Goal: Information Seeking & Learning: Learn about a topic

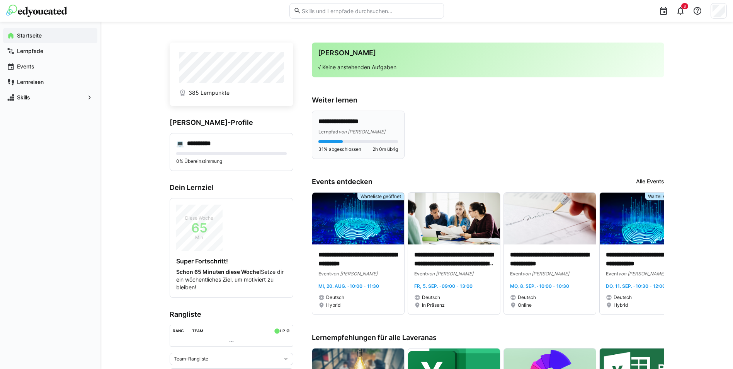
click at [358, 129] on span "von [PERSON_NAME]" at bounding box center [362, 132] width 47 height 6
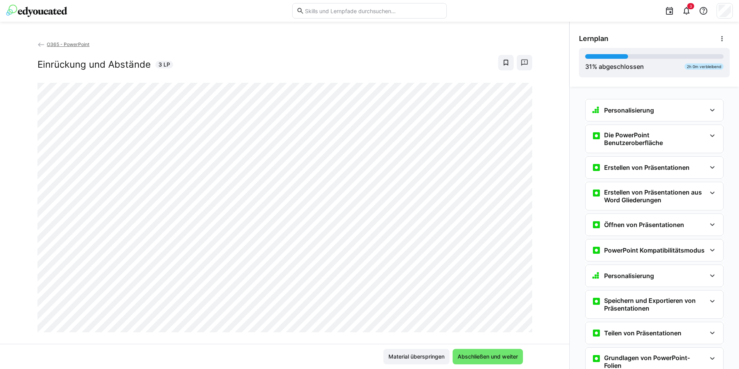
scroll to position [318, 0]
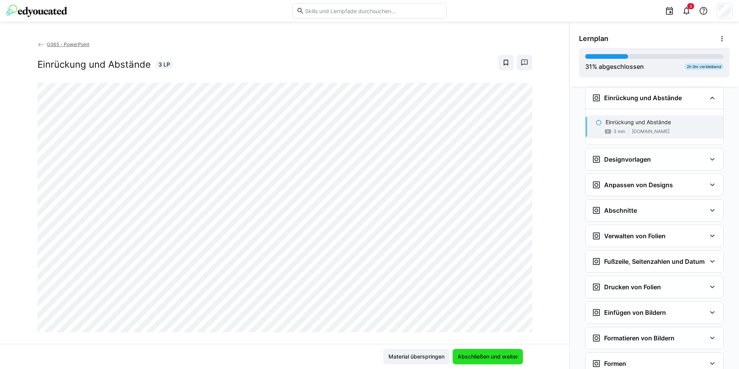
click at [490, 354] on span "Abschließen und weiter" at bounding box center [488, 357] width 63 height 8
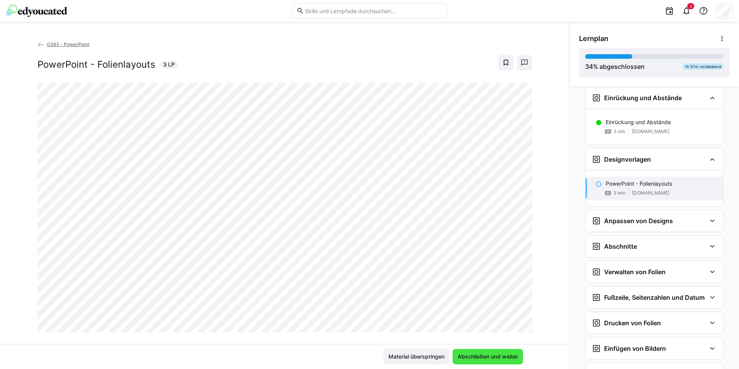
scroll to position [379, 0]
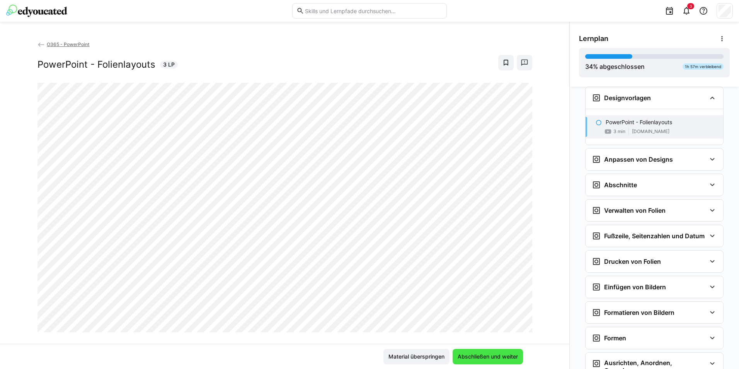
click at [488, 351] on span "Abschließen und weiter" at bounding box center [488, 356] width 70 height 15
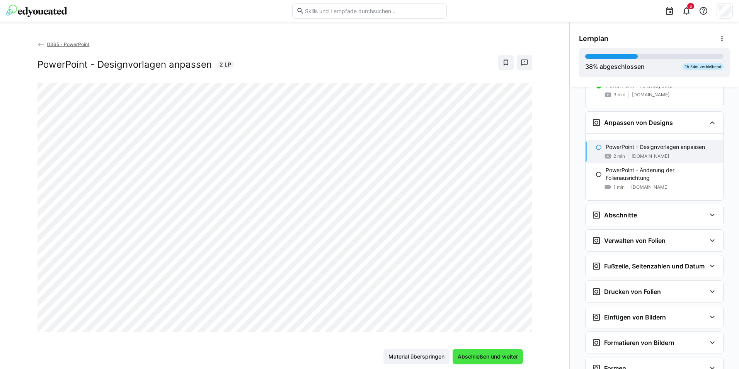
scroll to position [441, 0]
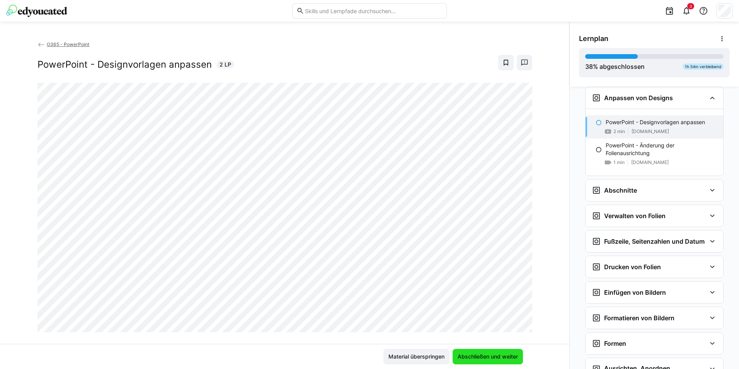
click at [510, 351] on span "Abschließen und weiter" at bounding box center [488, 356] width 70 height 15
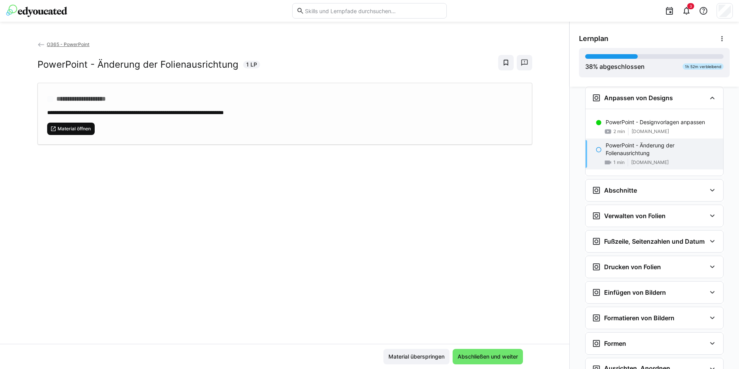
click at [71, 142] on div "**********" at bounding box center [285, 114] width 495 height 62
click at [515, 358] on span "Abschließen und weiter" at bounding box center [488, 357] width 63 height 8
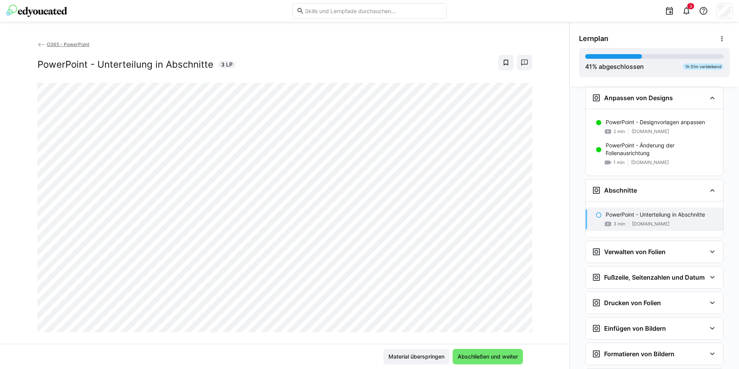
scroll to position [533, 0]
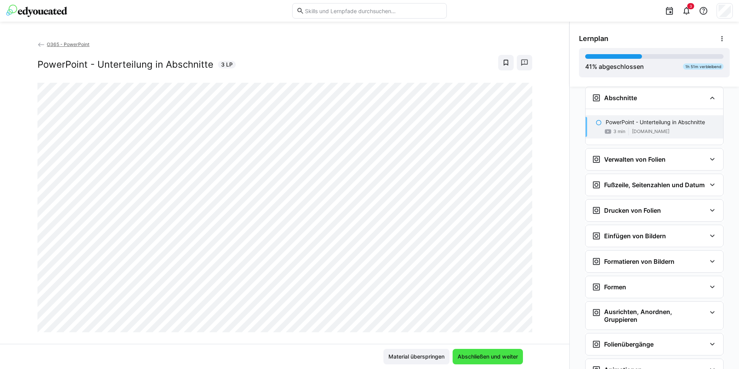
click at [476, 362] on span "Abschließen und weiter" at bounding box center [488, 356] width 70 height 15
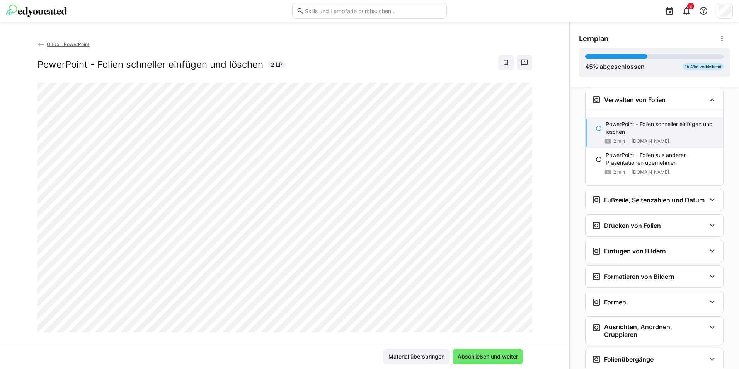
scroll to position [595, 0]
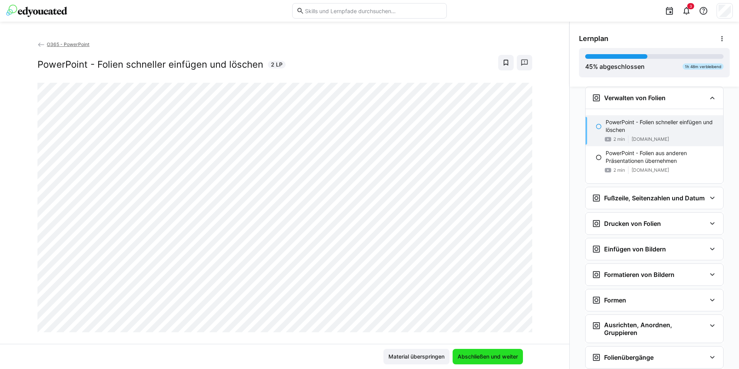
click at [496, 354] on span "Abschließen und weiter" at bounding box center [488, 357] width 63 height 8
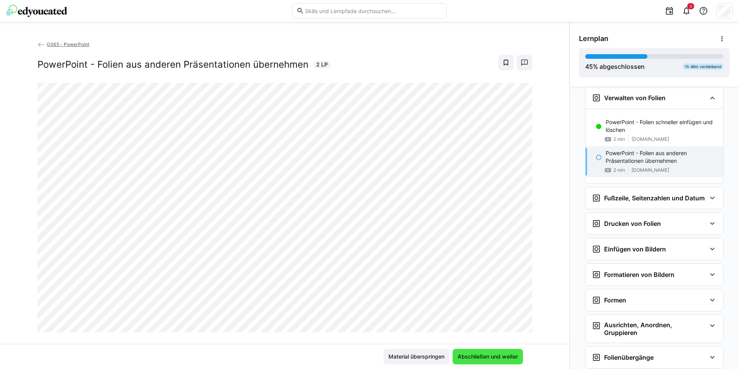
click at [486, 357] on span "Abschließen und weiter" at bounding box center [488, 357] width 63 height 8
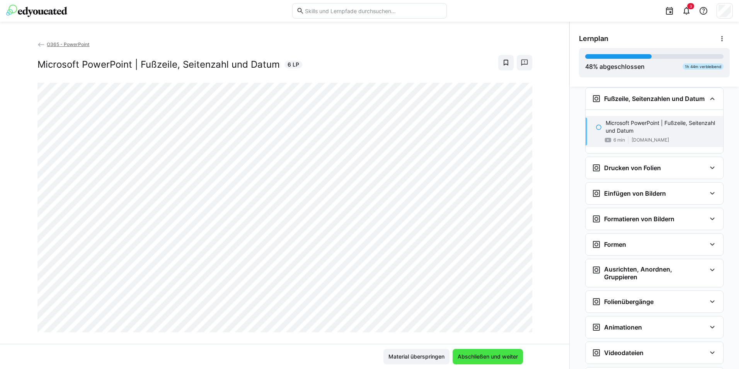
scroll to position [695, 0]
click at [469, 358] on span "Abschließen und weiter" at bounding box center [488, 357] width 63 height 8
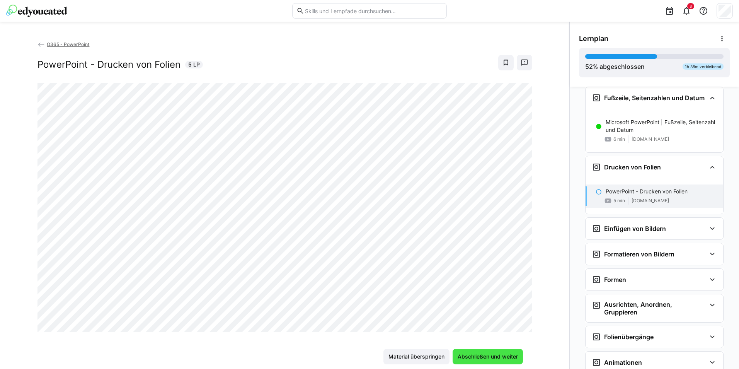
scroll to position [764, 0]
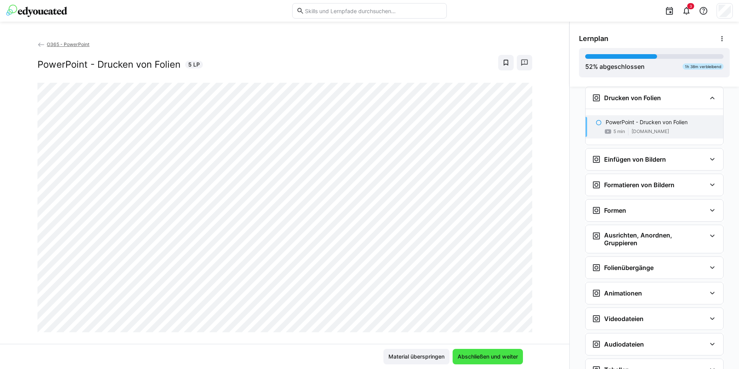
click at [508, 358] on span "Abschließen und weiter" at bounding box center [488, 357] width 63 height 8
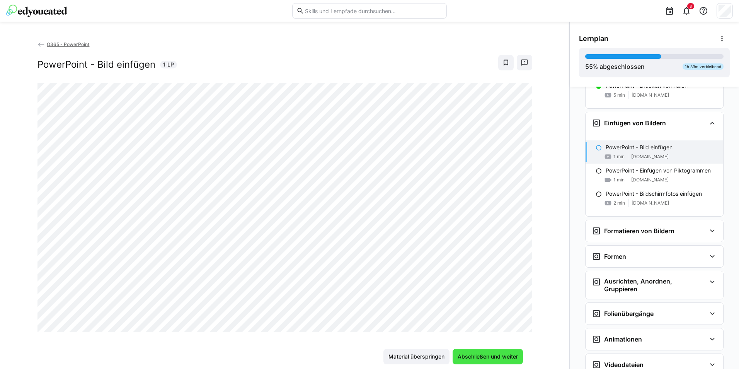
scroll to position [826, 0]
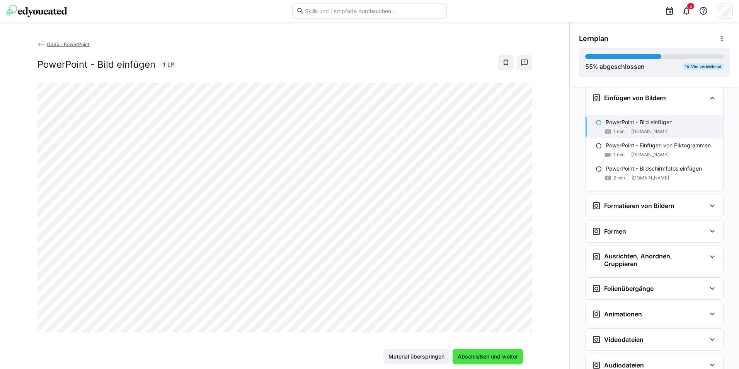
click at [464, 359] on span "Abschließen und weiter" at bounding box center [488, 357] width 63 height 8
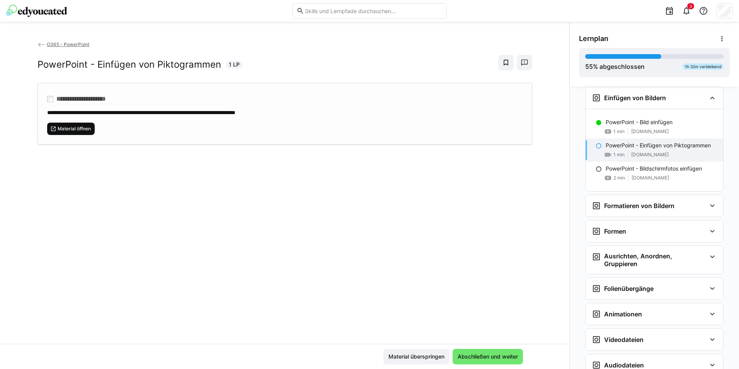
click at [82, 132] on span "Material öffnen" at bounding box center [71, 129] width 48 height 12
click at [515, 348] on div "Material überspringen Abschließen und weiter" at bounding box center [285, 356] width 570 height 25
click at [512, 352] on span "Abschließen und weiter" at bounding box center [488, 356] width 70 height 15
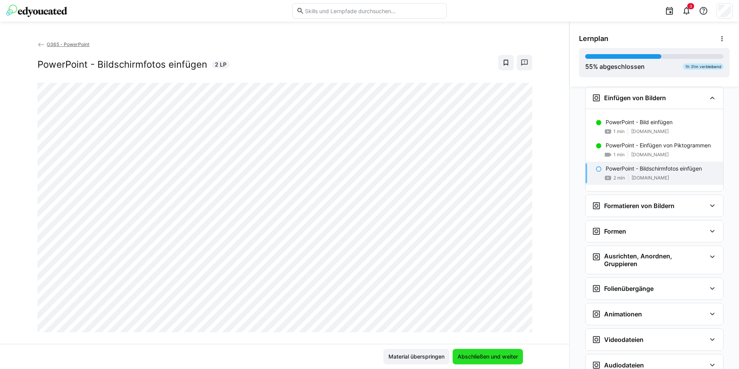
click at [465, 352] on span "Abschließen und weiter" at bounding box center [488, 356] width 70 height 15
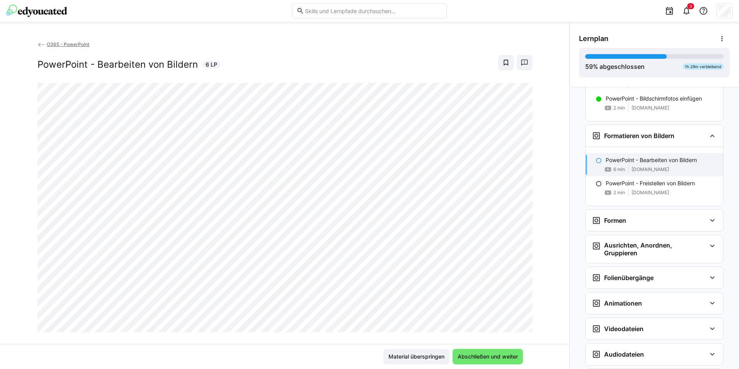
scroll to position [895, 0]
drag, startPoint x: 531, startPoint y: 325, endPoint x: 521, endPoint y: 334, distance: 13.1
drag, startPoint x: 521, startPoint y: 334, endPoint x: 537, endPoint y: 355, distance: 27.1
click at [540, 356] on div "Material überspringen Abschließen und weiter" at bounding box center [285, 356] width 570 height 25
click at [506, 357] on span "Abschließen und weiter" at bounding box center [488, 357] width 63 height 8
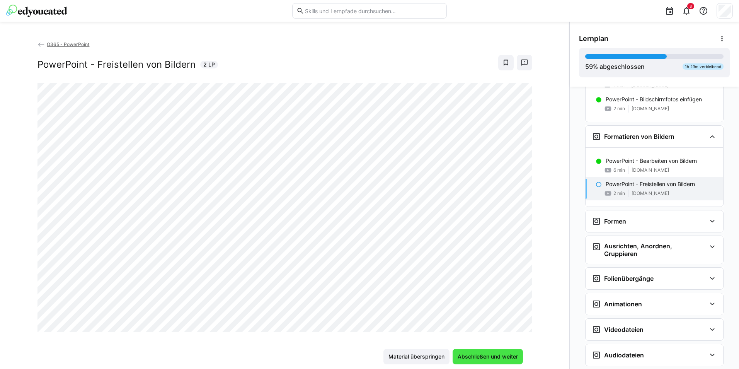
click at [466, 363] on span "Abschließen und weiter" at bounding box center [488, 356] width 70 height 15
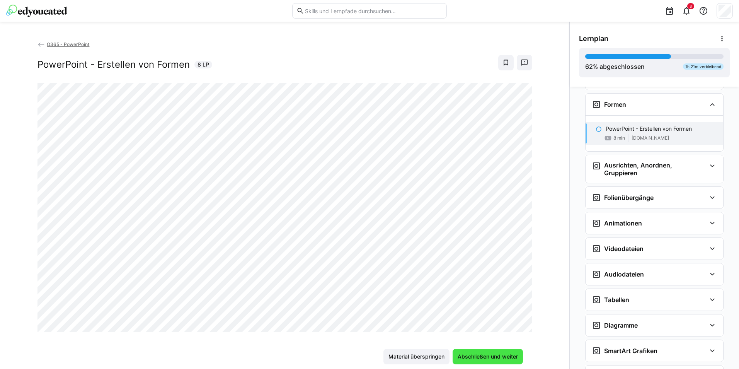
scroll to position [1018, 0]
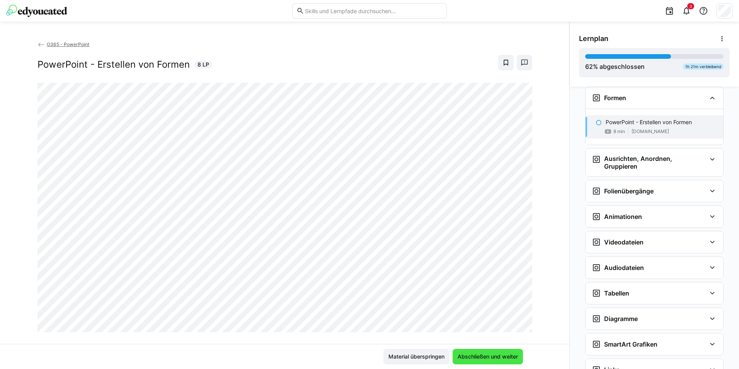
click at [476, 358] on span "Abschließen und weiter" at bounding box center [488, 357] width 63 height 8
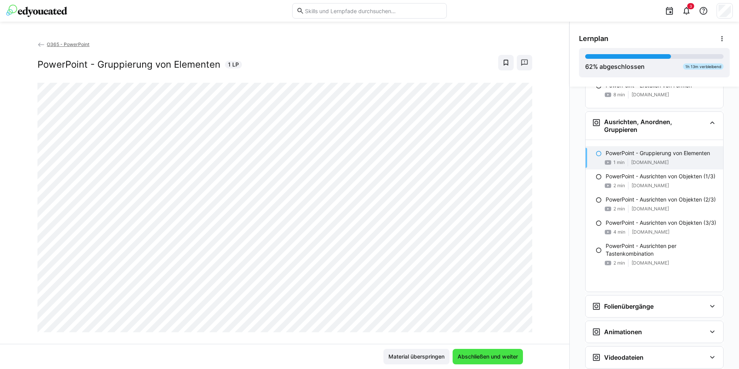
scroll to position [1080, 0]
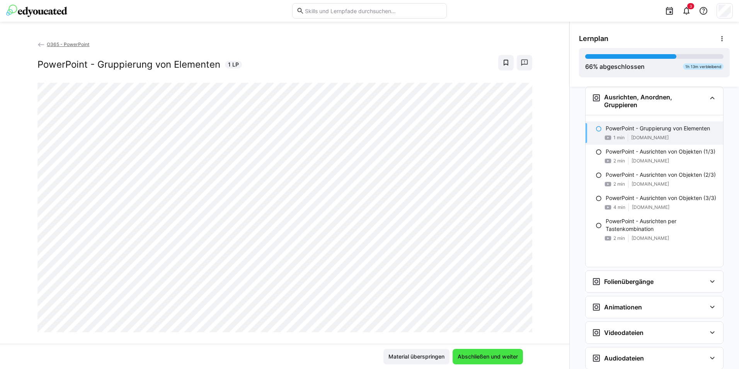
click at [506, 361] on span "Abschließen und weiter" at bounding box center [488, 356] width 70 height 15
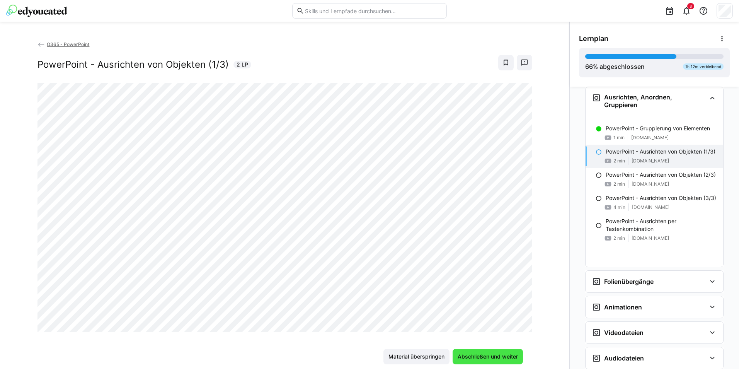
click at [480, 359] on span "Abschließen und weiter" at bounding box center [488, 357] width 63 height 8
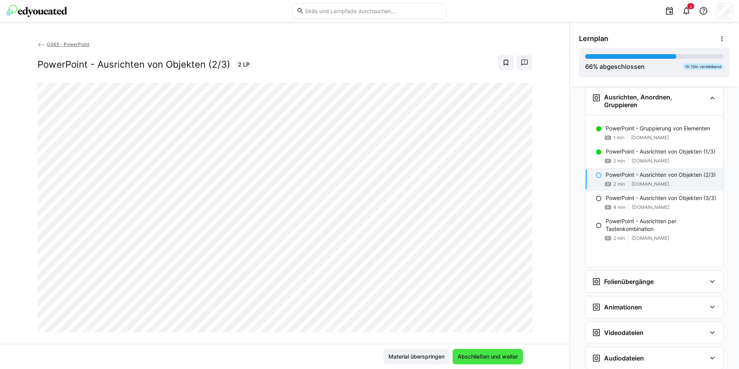
click at [512, 352] on span "Abschließen und weiter" at bounding box center [488, 356] width 70 height 15
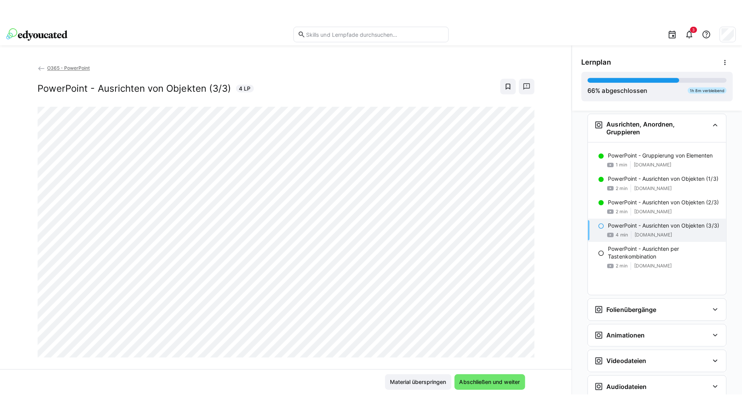
scroll to position [1118, 0]
